Goal: Information Seeking & Learning: Check status

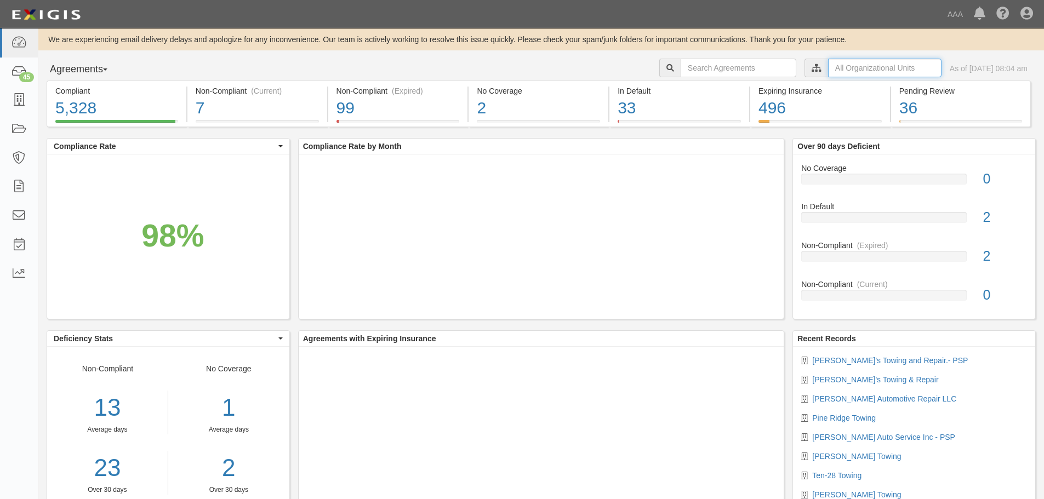
click at [828, 76] on input "text" at bounding box center [884, 68] width 113 height 19
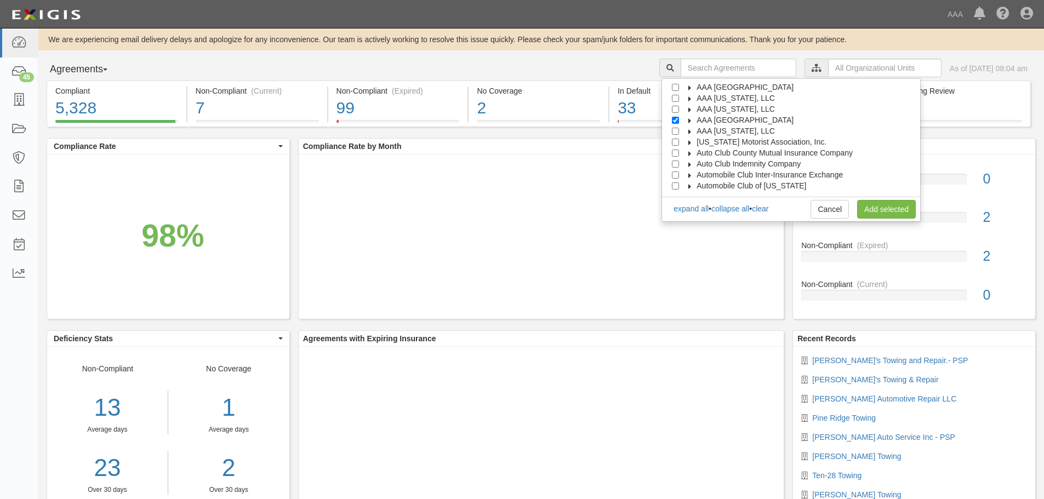
click at [769, 119] on span "AAA [GEOGRAPHIC_DATA]" at bounding box center [744, 120] width 97 height 9
click at [756, 131] on span "Automotive Services" at bounding box center [741, 131] width 70 height 9
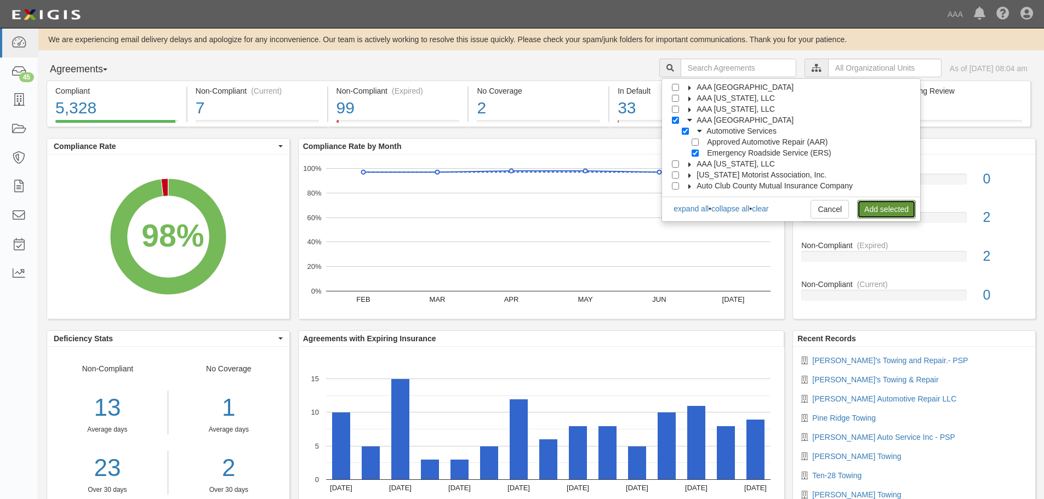
click at [897, 213] on link "Add selected" at bounding box center [886, 209] width 59 height 19
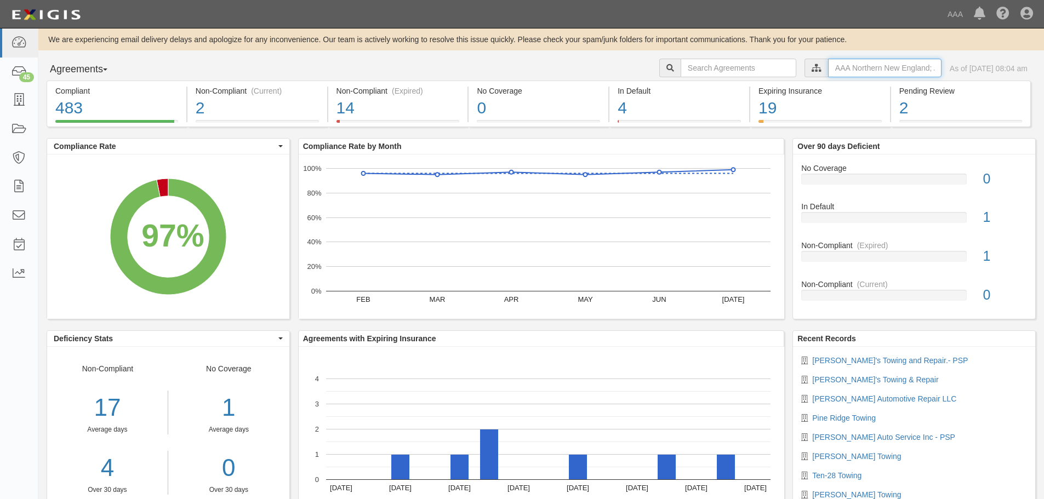
click at [839, 70] on input "text" at bounding box center [884, 68] width 113 height 19
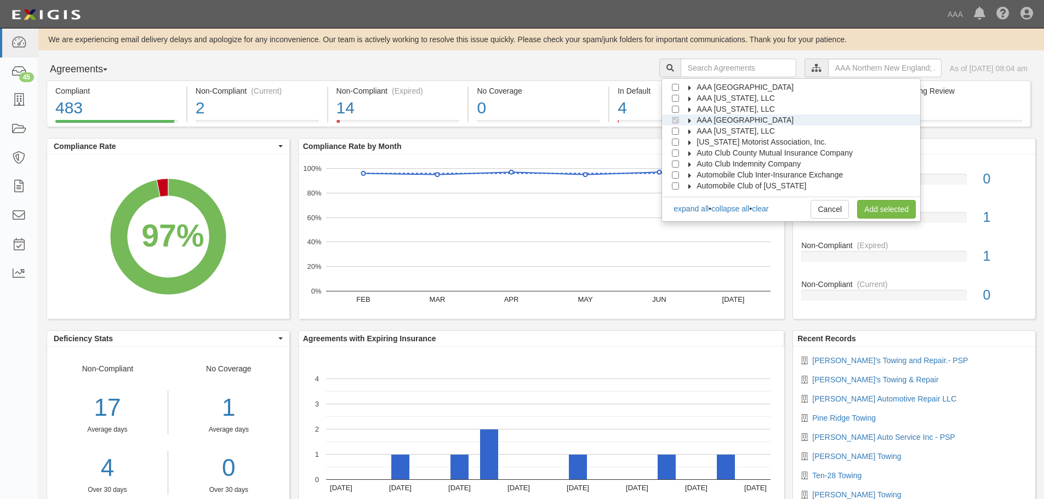
click at [751, 117] on span "AAA [GEOGRAPHIC_DATA]" at bounding box center [744, 120] width 97 height 9
click at [724, 134] on span "Automotive Services" at bounding box center [741, 131] width 70 height 9
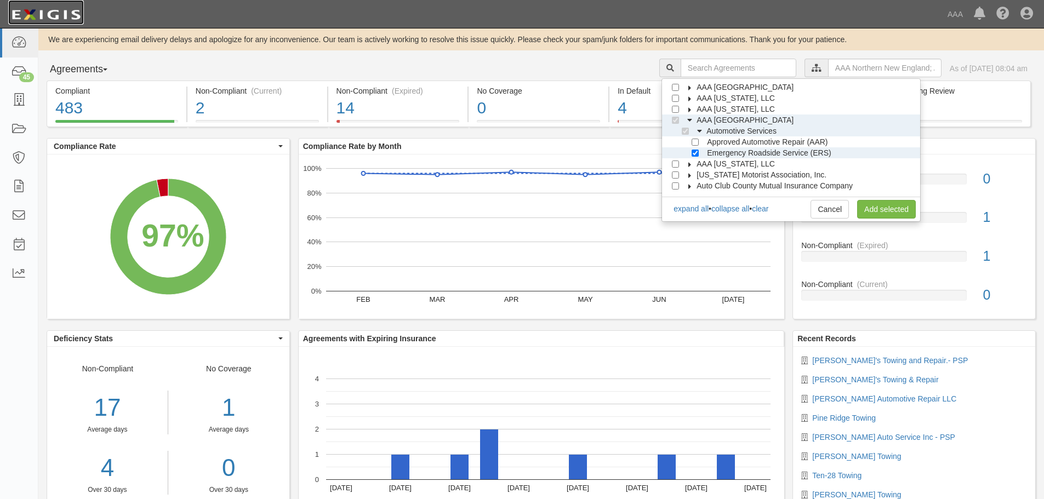
click at [54, 9] on img at bounding box center [46, 15] width 76 height 20
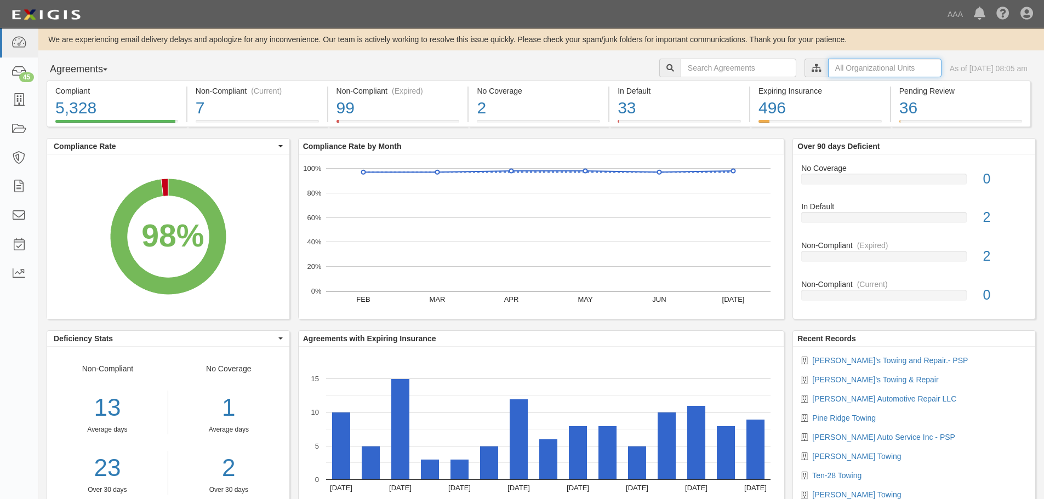
click at [861, 67] on input "text" at bounding box center [884, 68] width 113 height 19
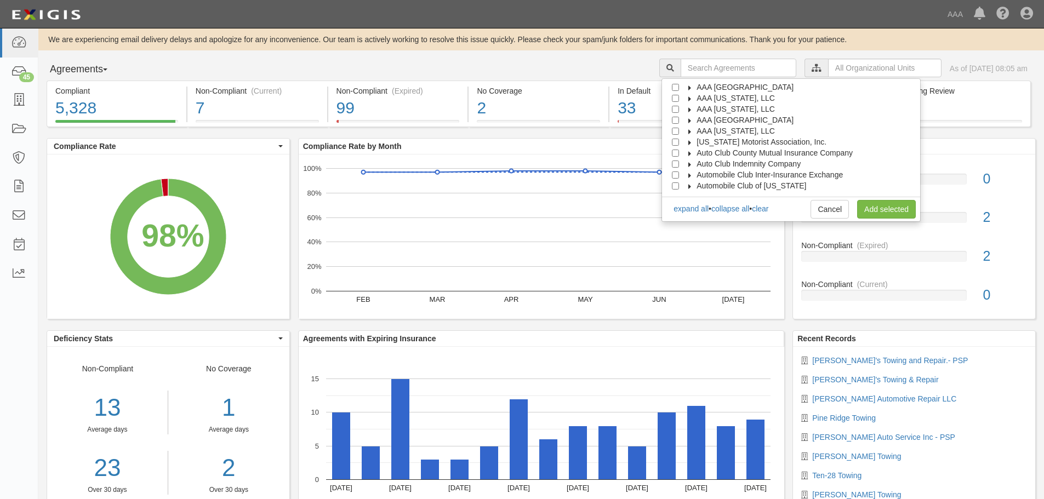
click at [763, 121] on span "AAA [GEOGRAPHIC_DATA]" at bounding box center [744, 120] width 97 height 9
click at [754, 131] on span "Automotive Services" at bounding box center [741, 131] width 70 height 9
click at [712, 153] on label "Emergency Roadside Service (ERS)" at bounding box center [766, 152] width 128 height 11
click at [698, 152] on input "Emergency Roadside Service (ERS)" at bounding box center [694, 153] width 7 height 7
checkbox input "true"
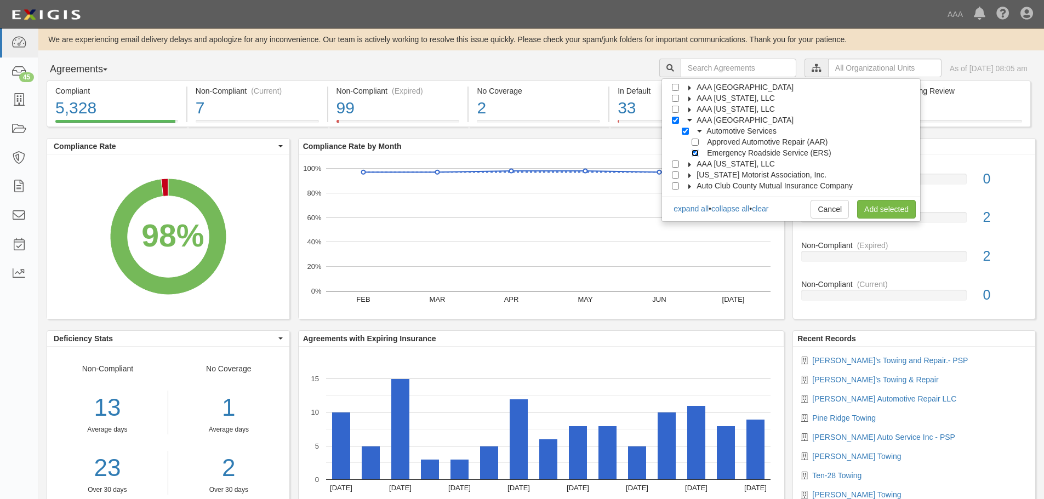
checkbox input "true"
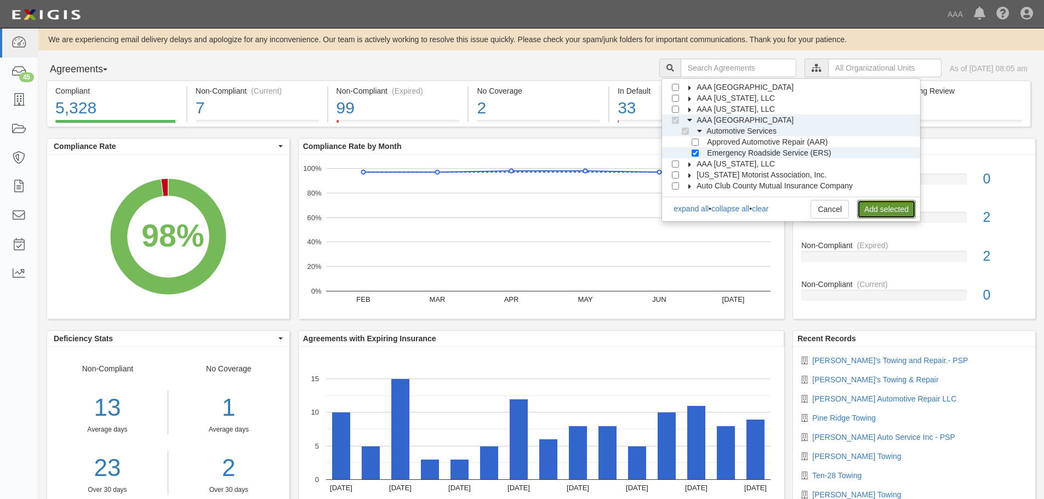
click at [865, 214] on link "Add selected" at bounding box center [886, 209] width 59 height 19
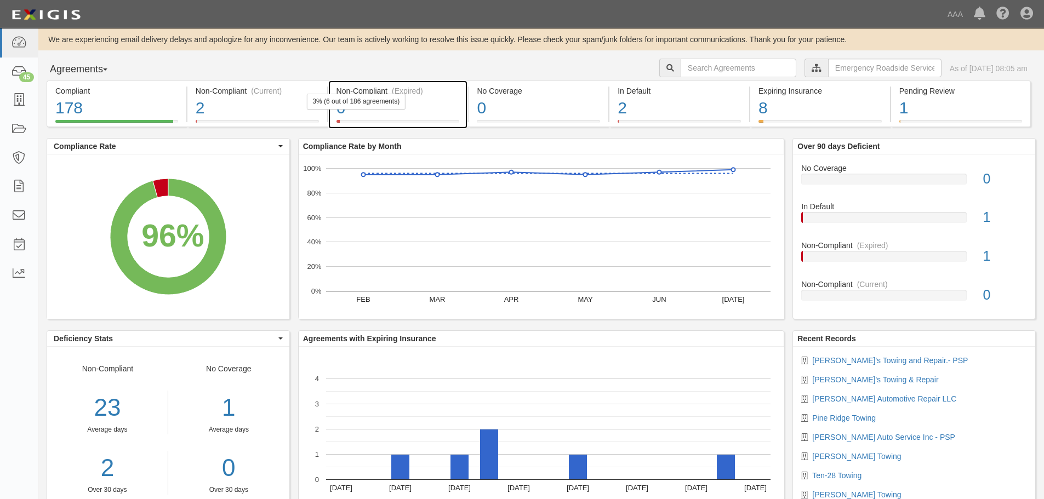
click at [416, 105] on div "6" at bounding box center [397, 108] width 123 height 24
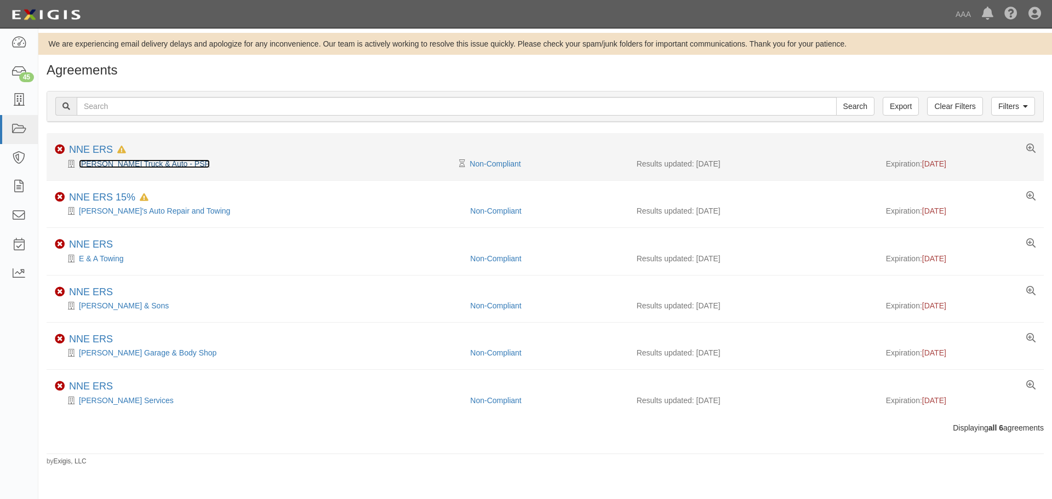
click at [124, 164] on link "[PERSON_NAME] Truck & Auto - PSP" at bounding box center [144, 163] width 131 height 9
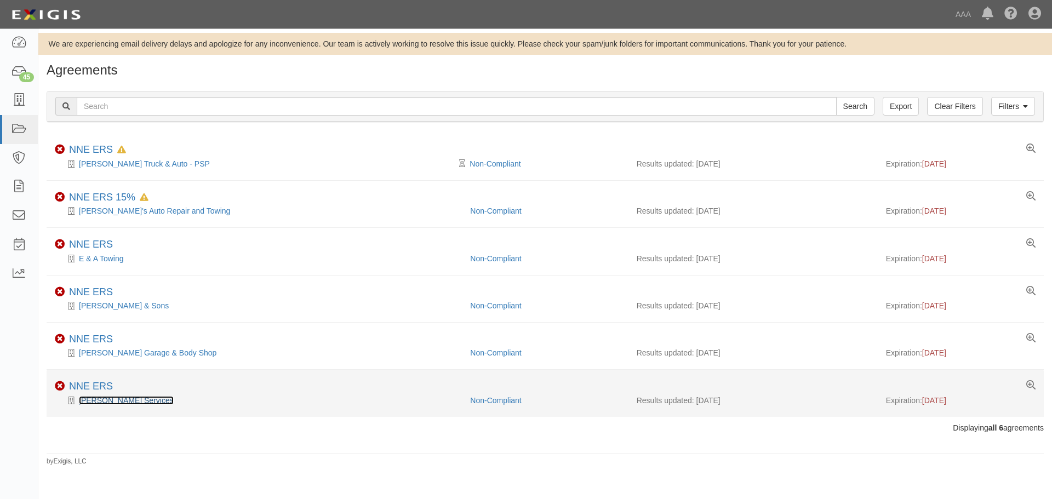
click at [102, 396] on link "[PERSON_NAME] Services" at bounding box center [126, 400] width 95 height 9
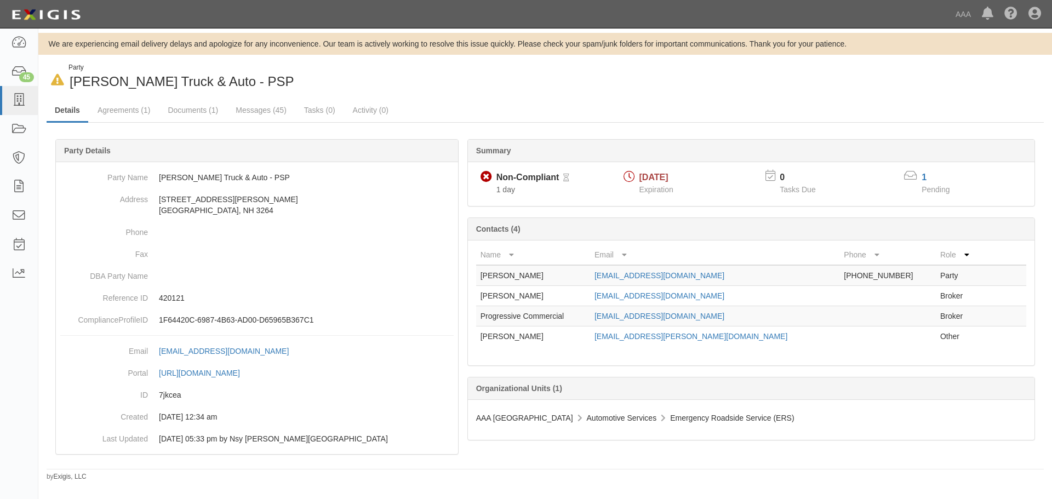
click at [582, 99] on ul "Details Agreements (1) Documents (1) Messages (45) Tasks (0) Activity (0)" at bounding box center [545, 111] width 997 height 24
click at [924, 178] on link "1" at bounding box center [923, 177] width 5 height 9
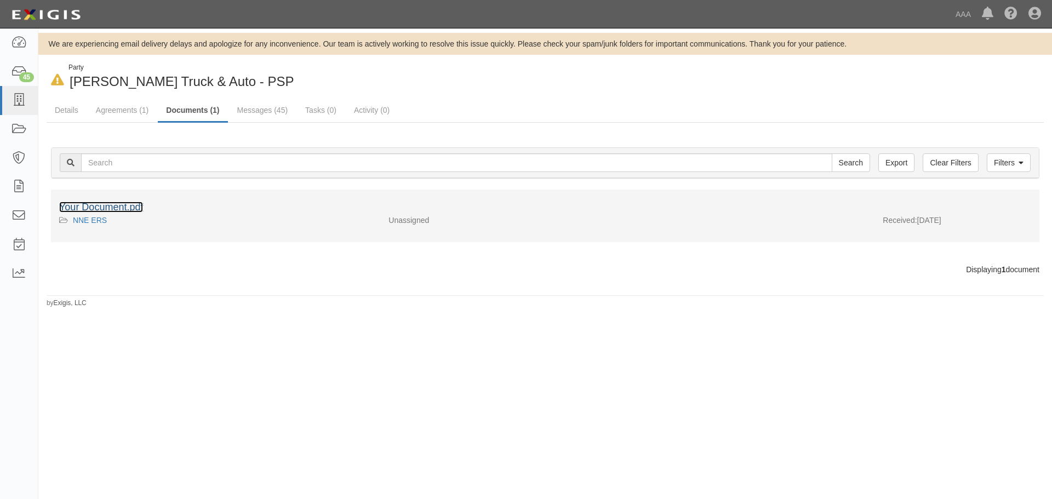
click at [123, 210] on link "Your Document.pdf" at bounding box center [101, 207] width 84 height 11
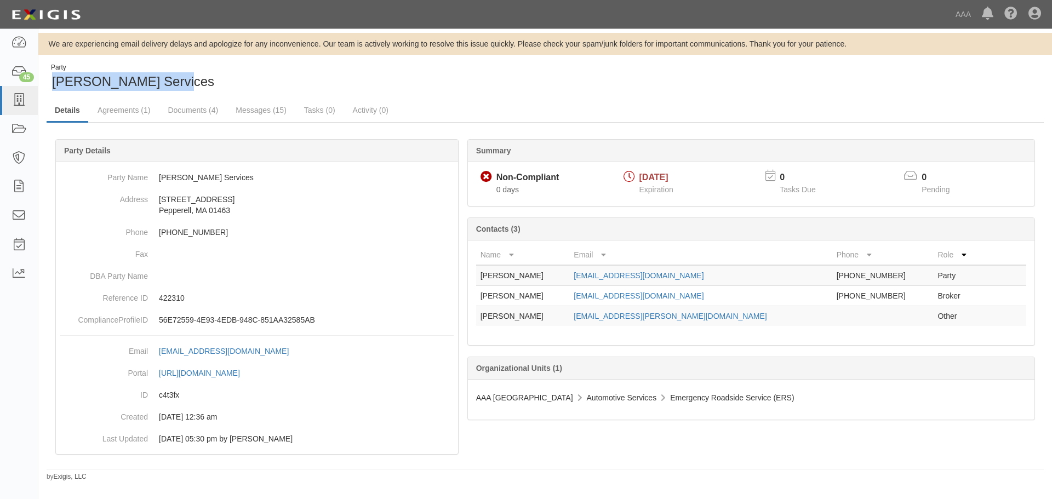
drag, startPoint x: 198, startPoint y: 73, endPoint x: 47, endPoint y: 82, distance: 151.4
click at [47, 82] on div "Party [PERSON_NAME] Services" at bounding box center [292, 77] width 490 height 28
copy span "[PERSON_NAME] Services"
click at [167, 112] on link "Documents (4)" at bounding box center [192, 111] width 67 height 24
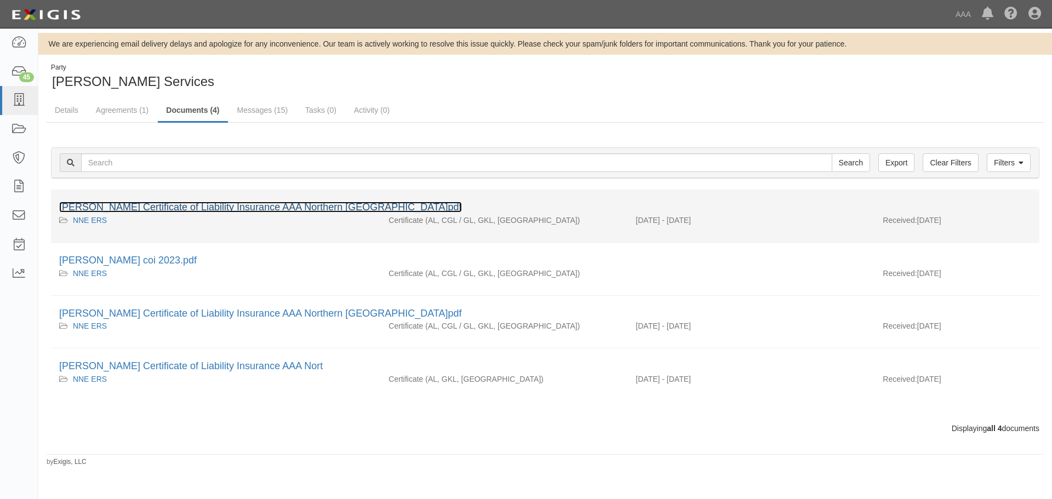
click at [293, 202] on link "[PERSON_NAME] Certificate of Liability Insurance AAA Northern [GEOGRAPHIC_DATA]…" at bounding box center [260, 207] width 403 height 11
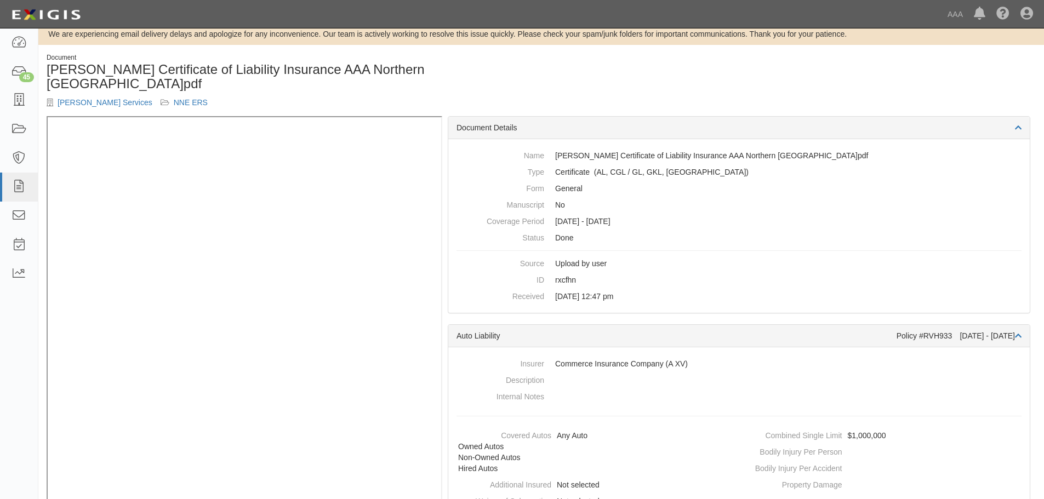
scroll to position [13, 0]
